Goal: Find specific page/section: Find specific page/section

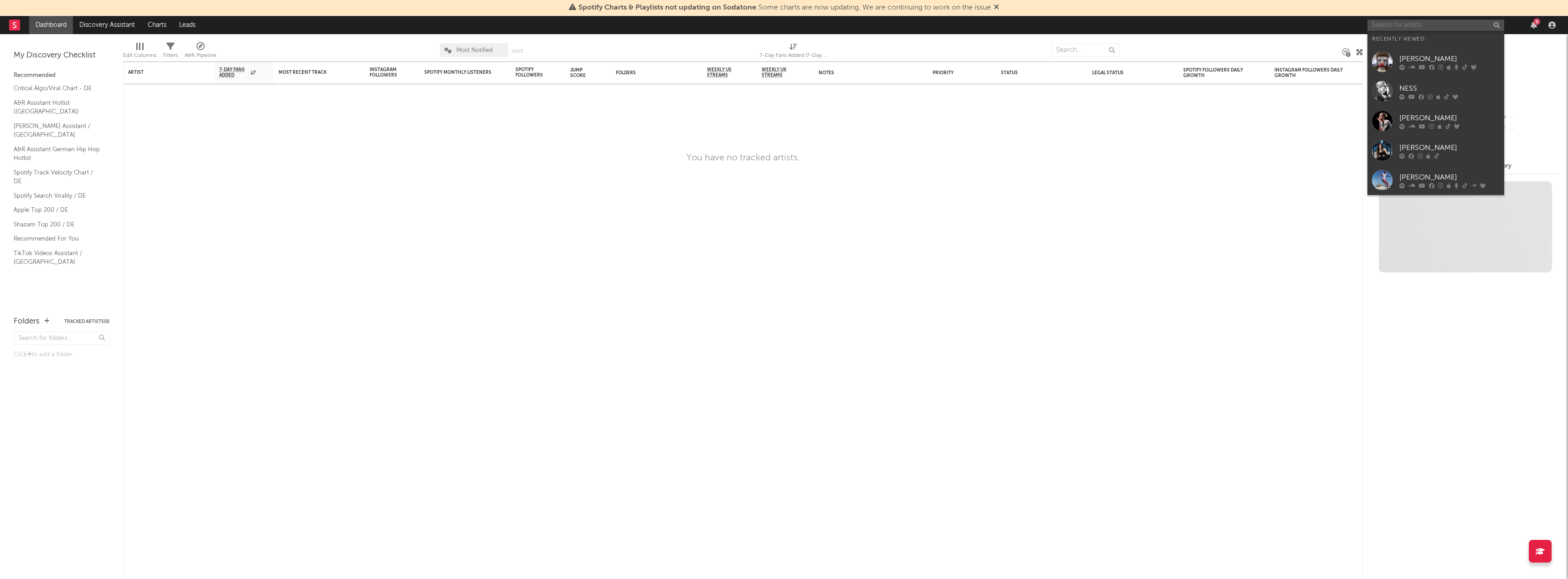
click at [1409, 27] on input "text" at bounding box center [1436, 25] width 137 height 12
paste input "501907798"
type input "501907798"
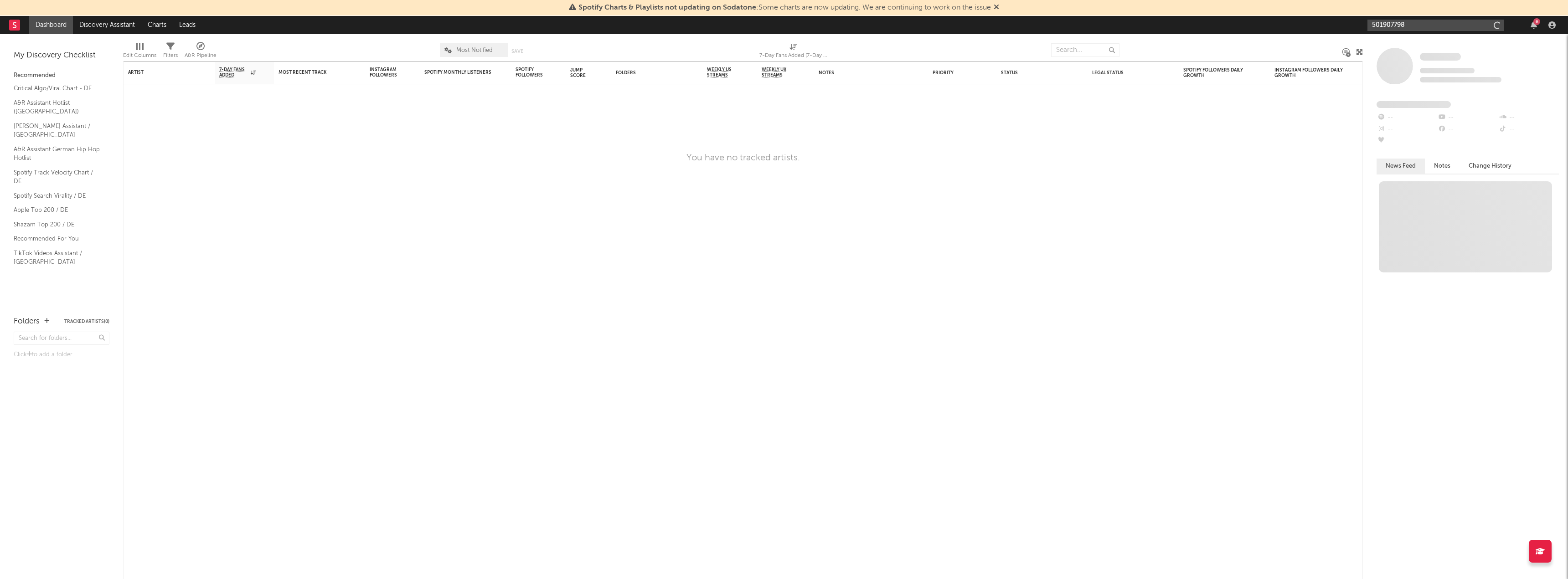
click at [1413, 21] on input "501907798" at bounding box center [1436, 25] width 137 height 12
click at [1413, 23] on input "501907798" at bounding box center [1436, 25] width 137 height 12
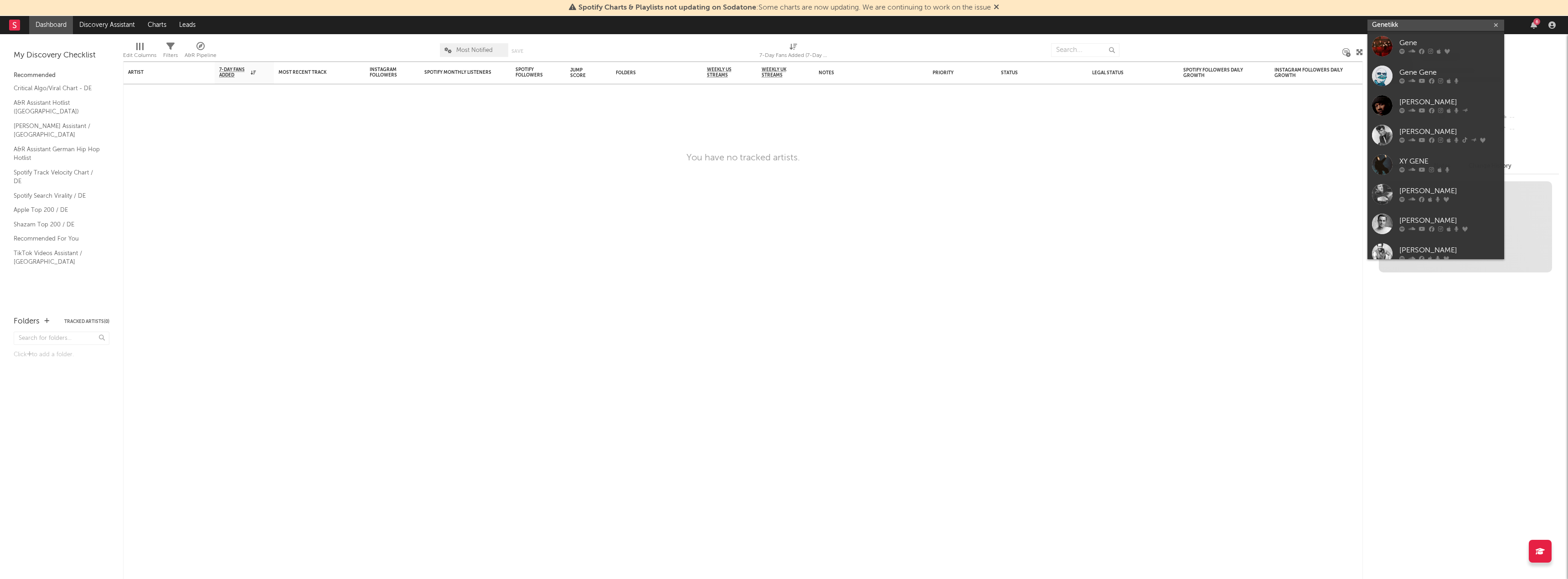
type input "Genetikk"
click at [1412, 45] on div "Genetikk" at bounding box center [1449, 43] width 100 height 11
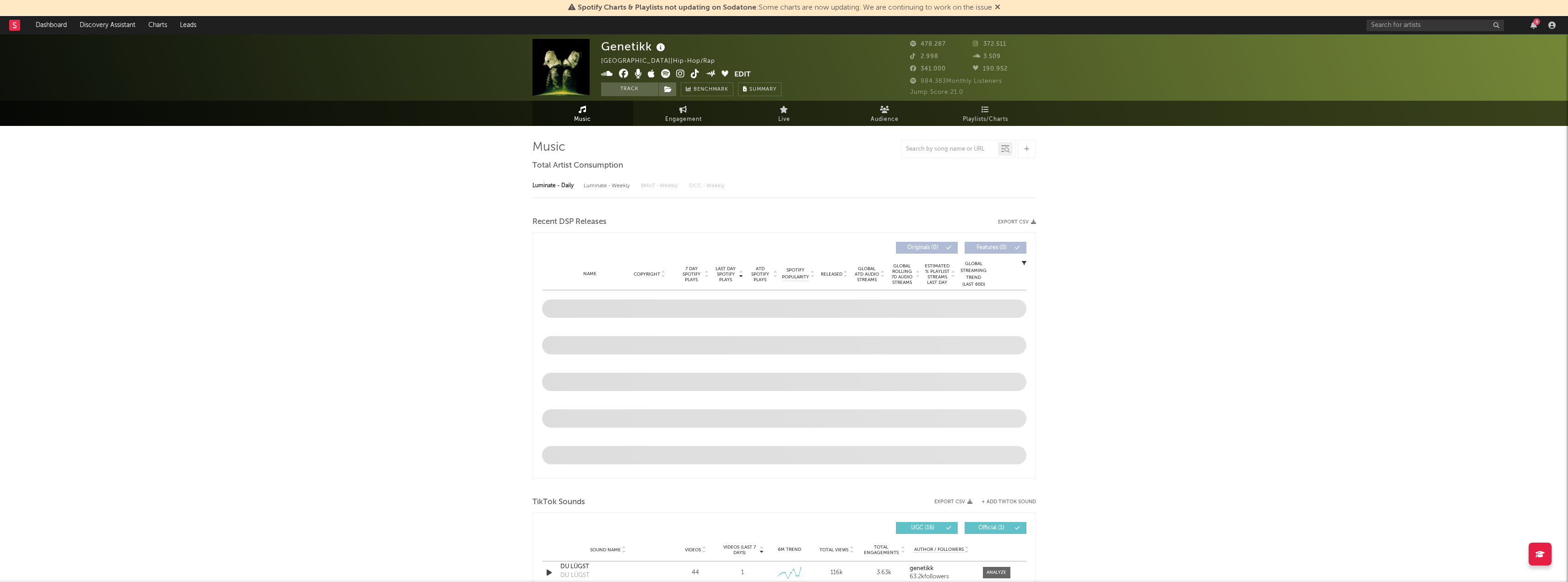
select select "6m"
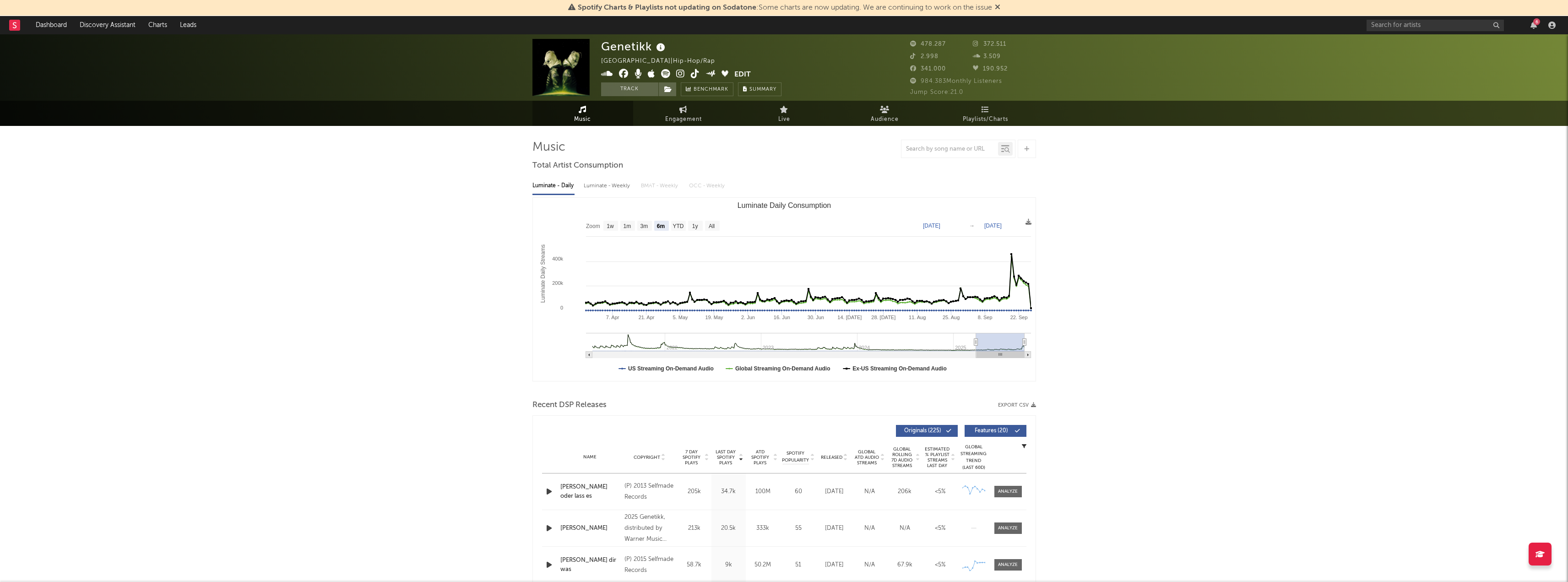
click at [1000, 6] on icon at bounding box center [998, 7] width 6 height 8
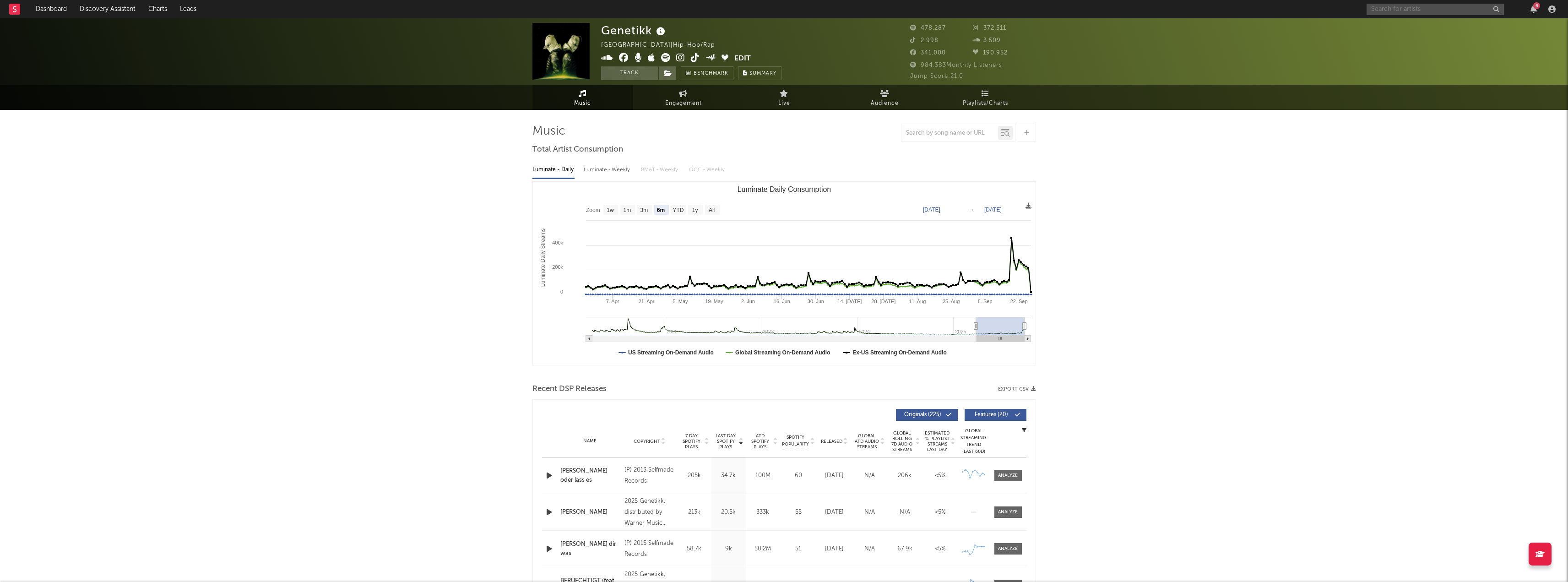
click at [1434, 8] on input "text" at bounding box center [1435, 9] width 137 height 12
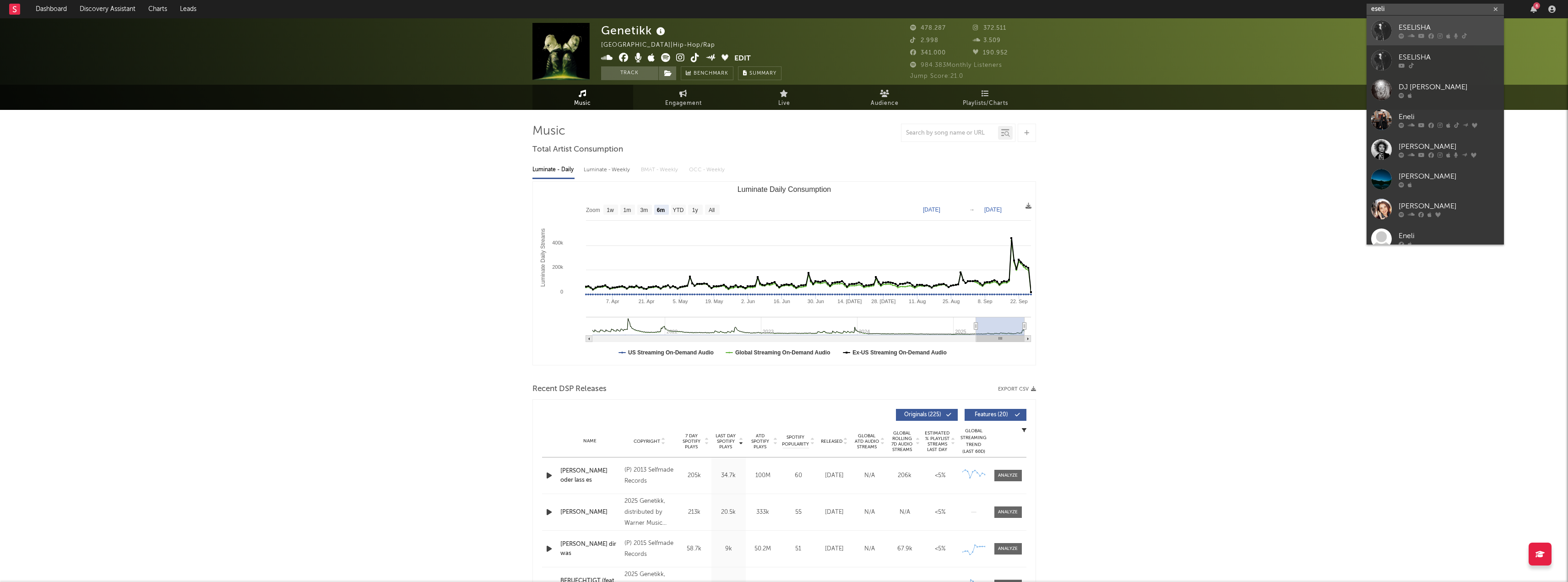
type input "eseli"
drag, startPoint x: 1475, startPoint y: 32, endPoint x: 861, endPoint y: 32, distance: 614.0
click at [1476, 32] on div "ESELISHA" at bounding box center [1449, 28] width 101 height 11
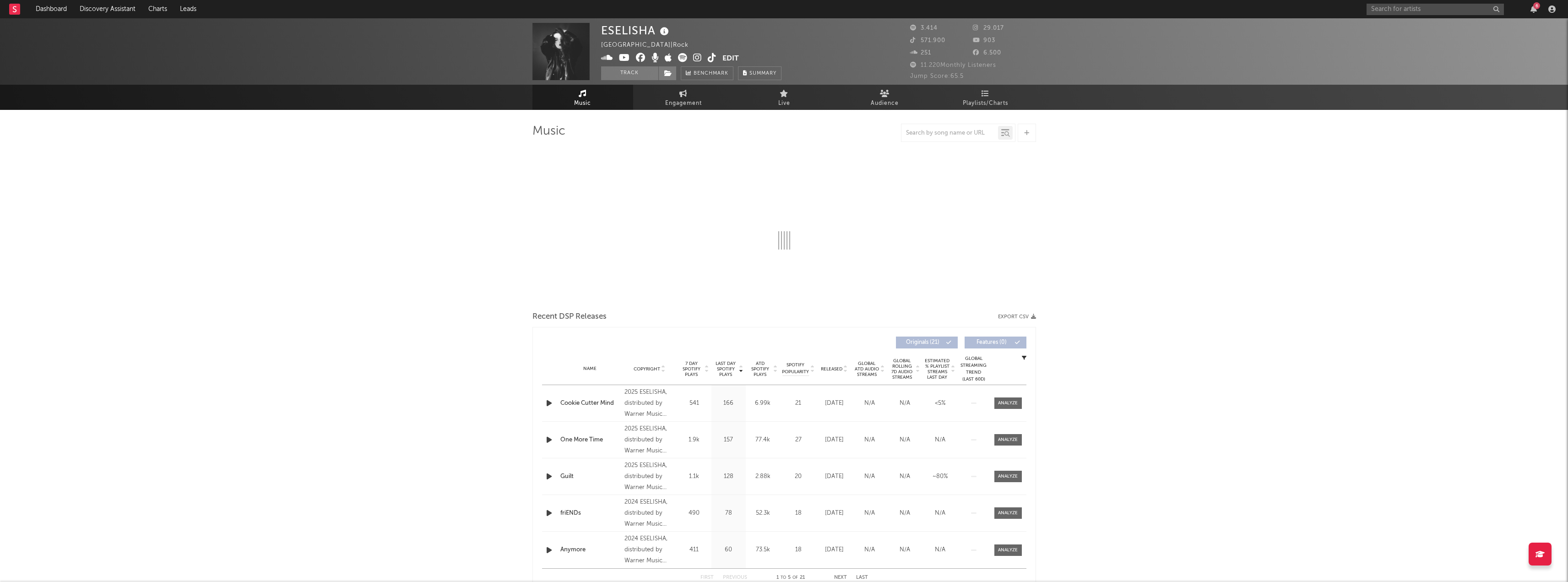
select select "6m"
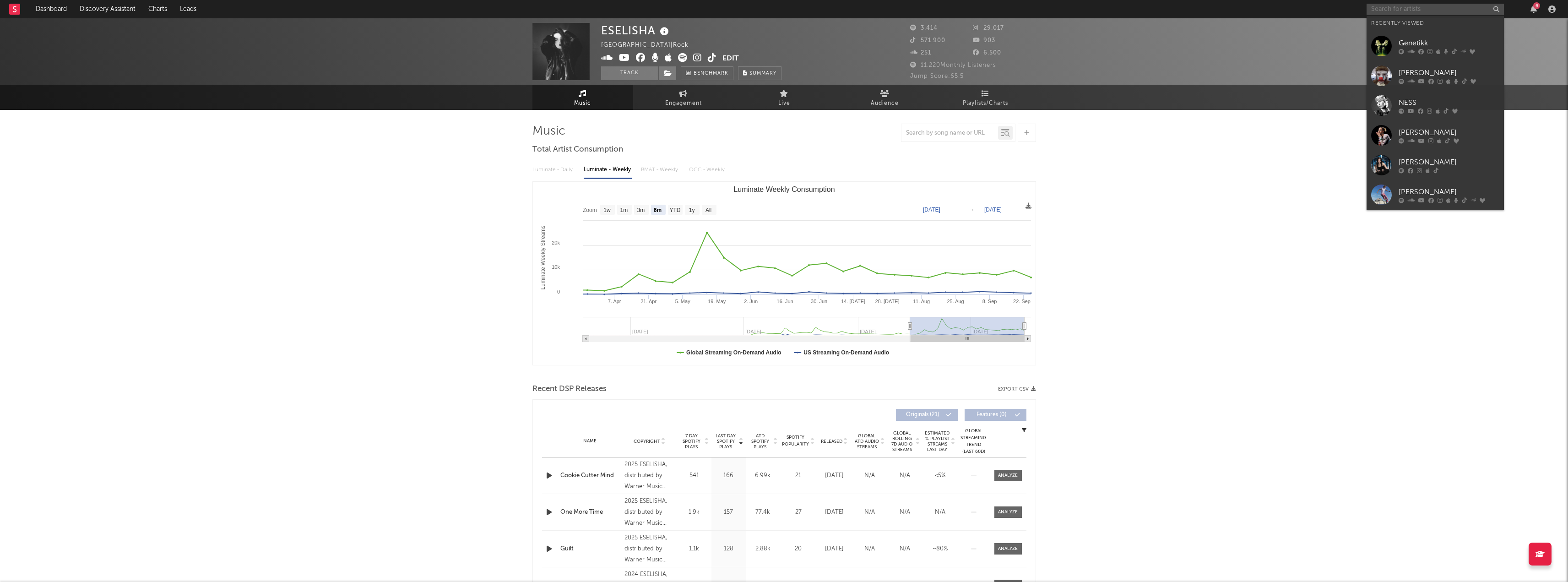
click at [1438, 6] on input "text" at bounding box center [1435, 9] width 137 height 12
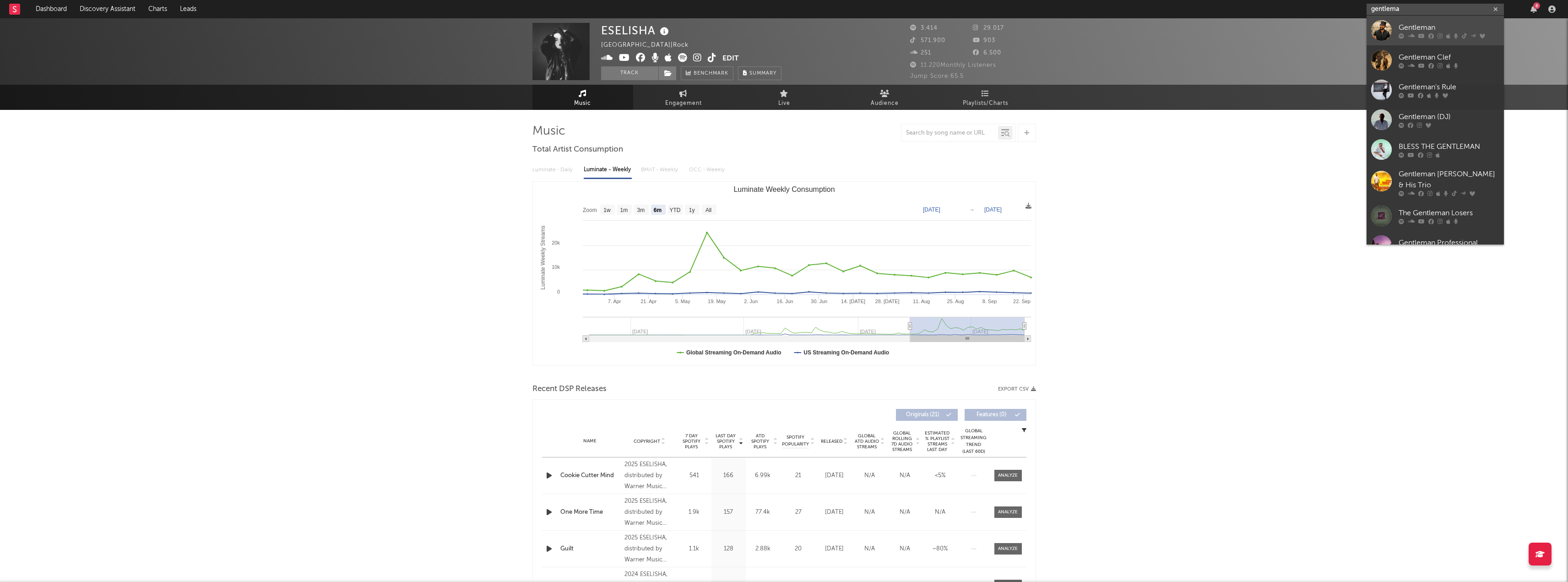
type input "gentlema"
click at [1447, 23] on div "Gentleman" at bounding box center [1449, 28] width 101 height 11
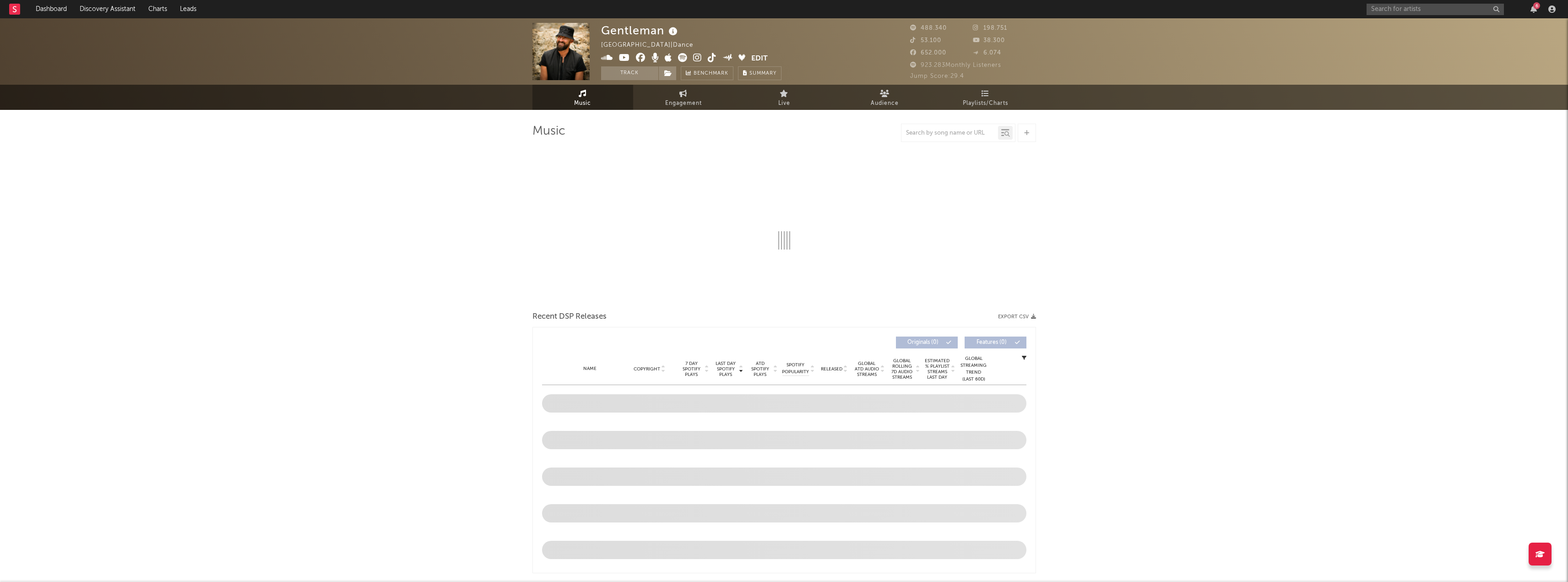
select select "6m"
